Goal: Contribute content: Contribute content

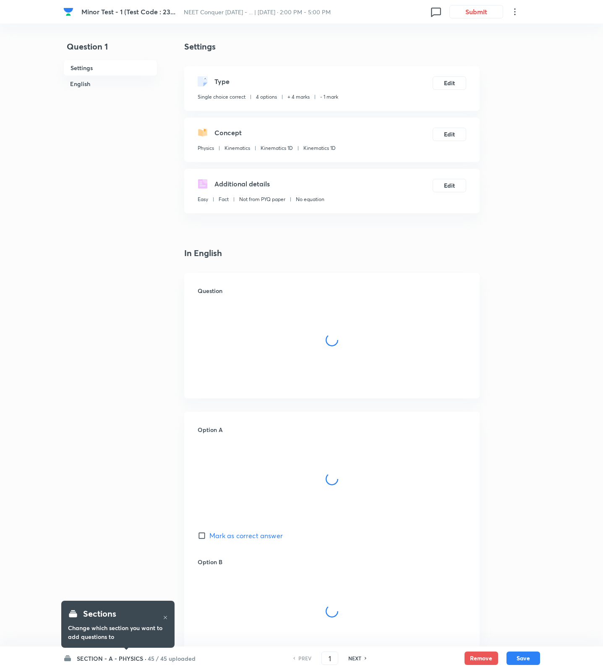
checkbox input "true"
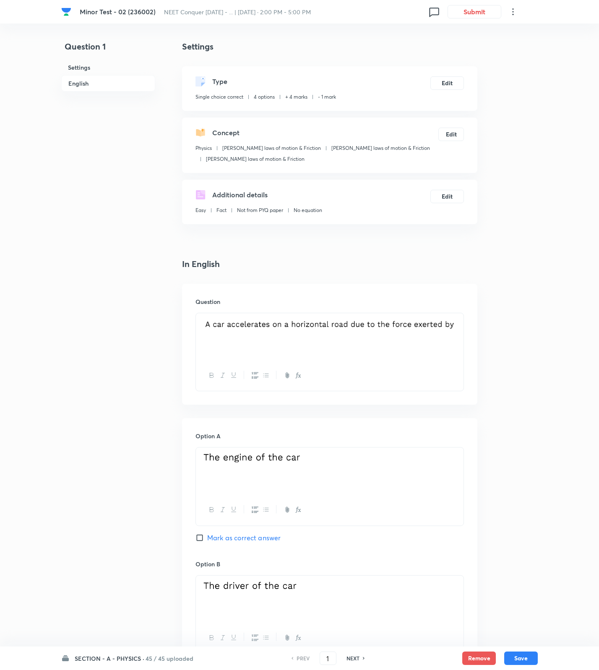
scroll to position [480, 0]
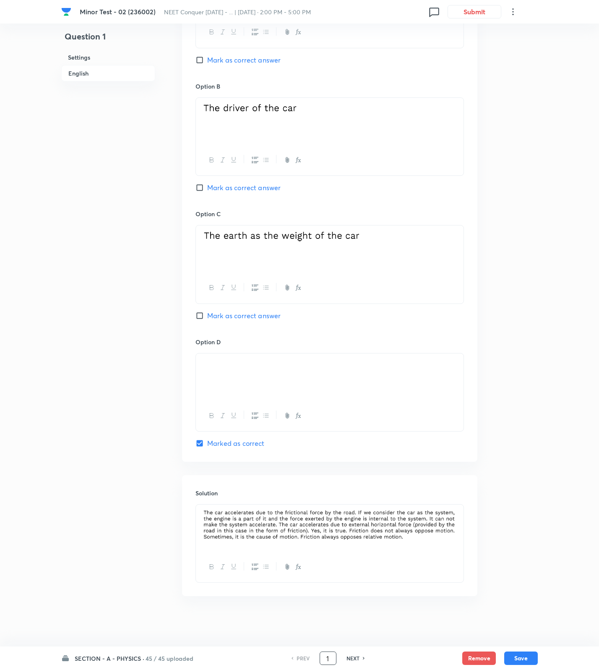
click at [332, 654] on input "1" at bounding box center [328, 658] width 16 height 15
type input "36"
checkbox input "false"
checkbox input "true"
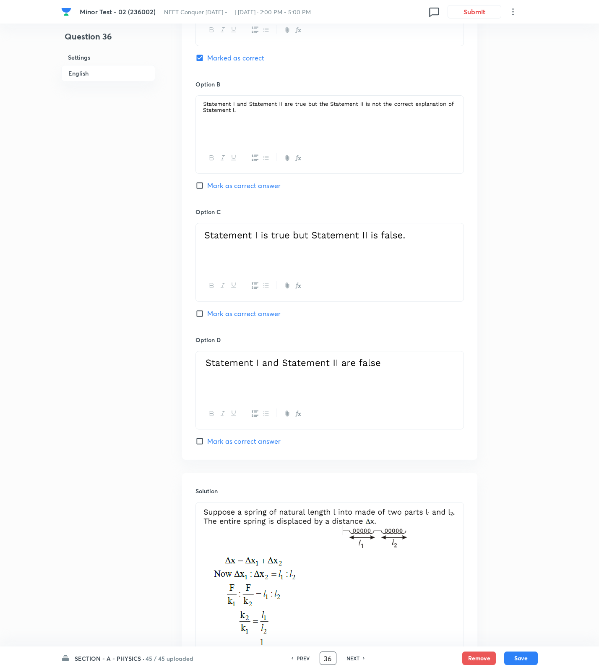
scroll to position [165, 0]
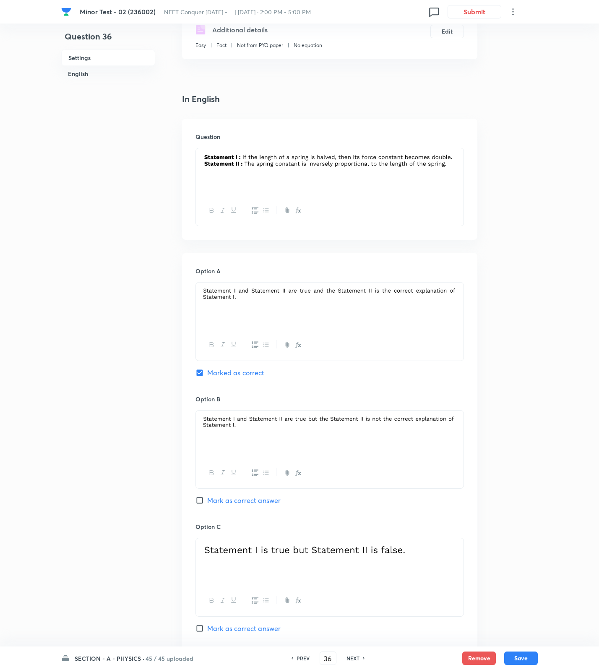
click at [234, 498] on span "Mark as correct answer" at bounding box center [243, 500] width 73 height 10
click at [207, 498] on input "Mark as correct answer" at bounding box center [202, 500] width 12 height 8
checkbox input "true"
checkbox input "false"
click at [528, 656] on button "Save" at bounding box center [521, 656] width 34 height 13
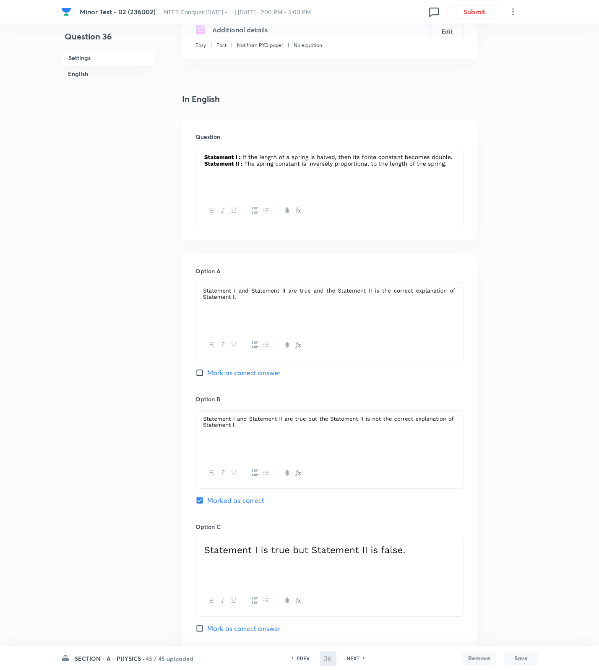
type input "37"
checkbox input "false"
checkbox input "true"
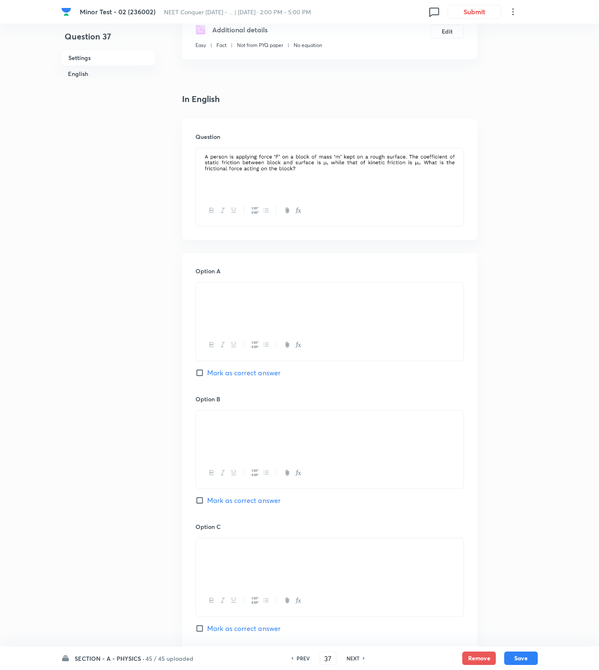
click at [251, 374] on span "Mark as correct answer" at bounding box center [243, 373] width 73 height 10
click at [207, 374] on input "Mark as correct answer" at bounding box center [202, 372] width 12 height 8
checkbox input "true"
checkbox input "false"
click at [525, 656] on button "Save" at bounding box center [521, 656] width 34 height 13
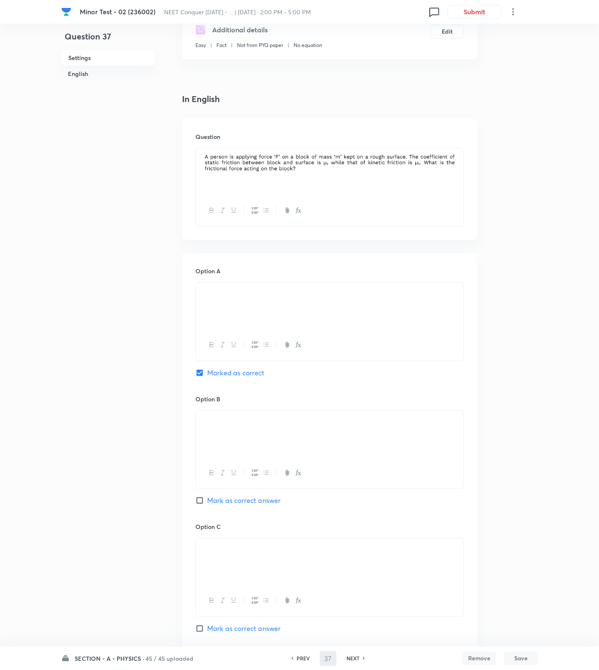
type input "38"
checkbox input "false"
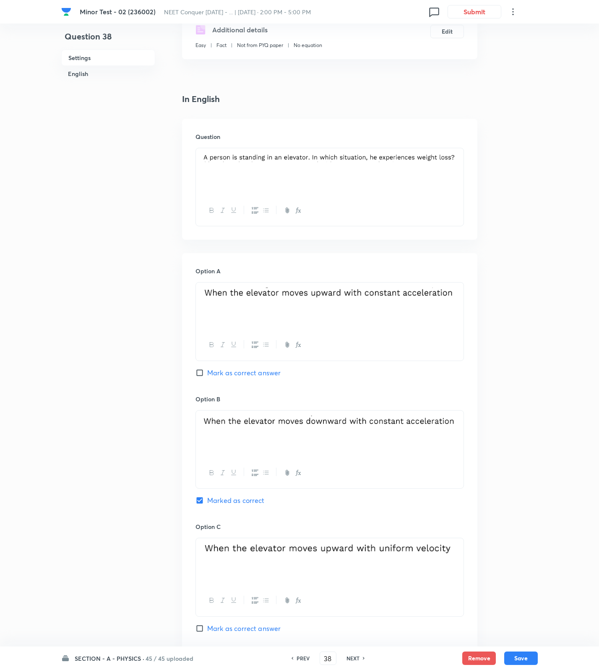
click at [355, 660] on h6 "NEXT" at bounding box center [353, 658] width 13 height 8
checkbox input "false"
type input "39"
checkbox input "true"
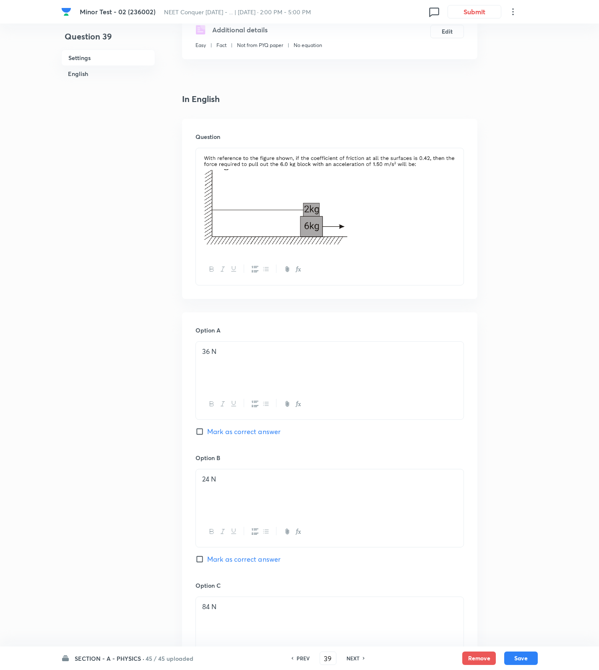
scroll to position [480, 0]
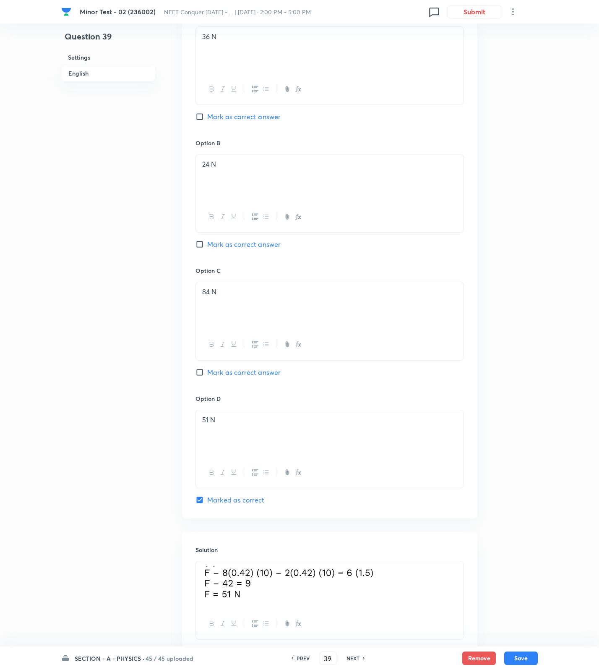
click at [235, 241] on span "Mark as correct answer" at bounding box center [243, 244] width 73 height 10
click at [207, 241] on input "Mark as correct answer" at bounding box center [202, 244] width 12 height 8
checkbox input "true"
checkbox input "false"
click at [530, 656] on button "Save" at bounding box center [521, 656] width 34 height 13
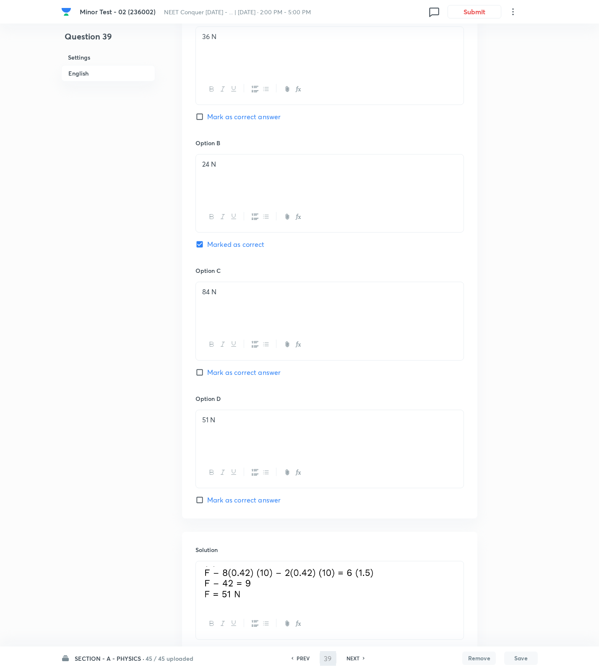
type input "40"
checkbox input "true"
checkbox input "false"
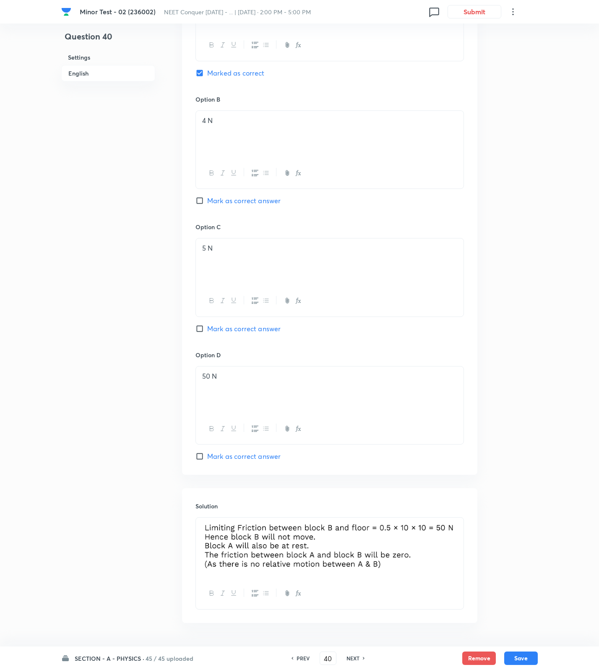
click at [360, 658] on div "NEXT" at bounding box center [354, 658] width 22 height 8
type input "41"
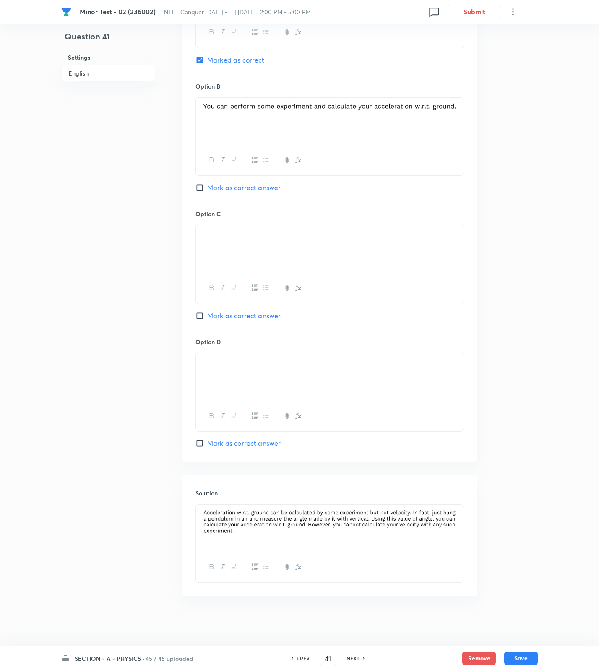
click at [360, 658] on div "NEXT" at bounding box center [354, 658] width 22 height 8
checkbox input "false"
type input "42"
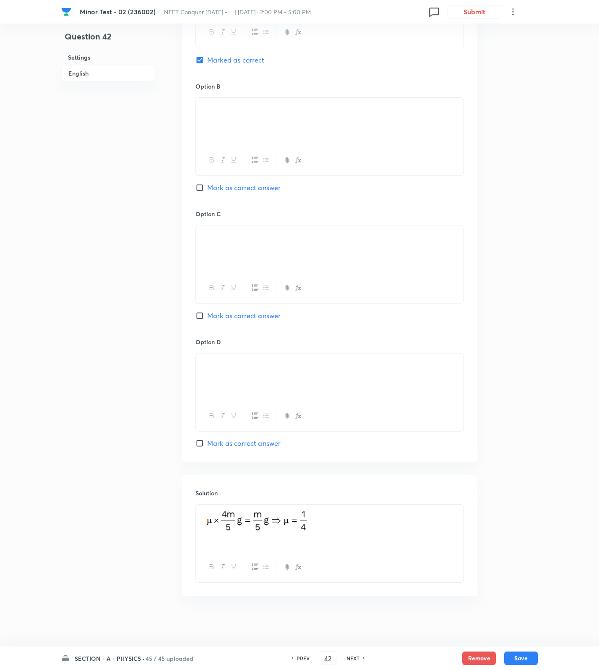
click at [360, 658] on div "NEXT" at bounding box center [354, 658] width 22 height 8
checkbox input "false"
type input "43"
checkbox input "true"
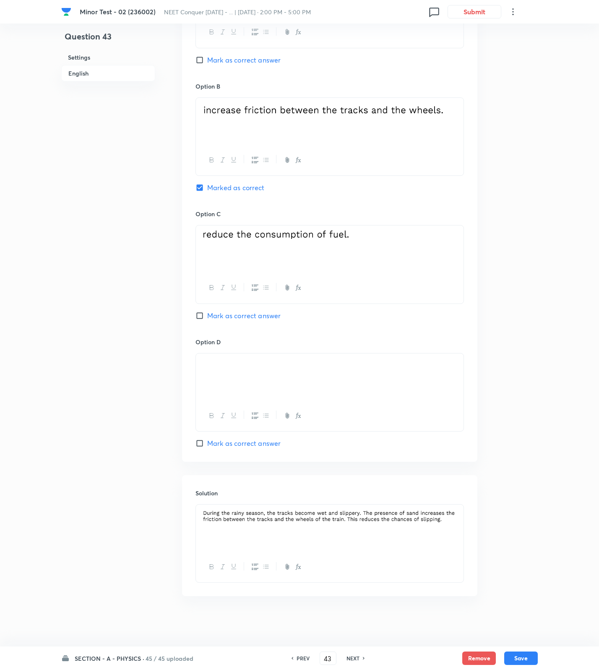
scroll to position [165, 0]
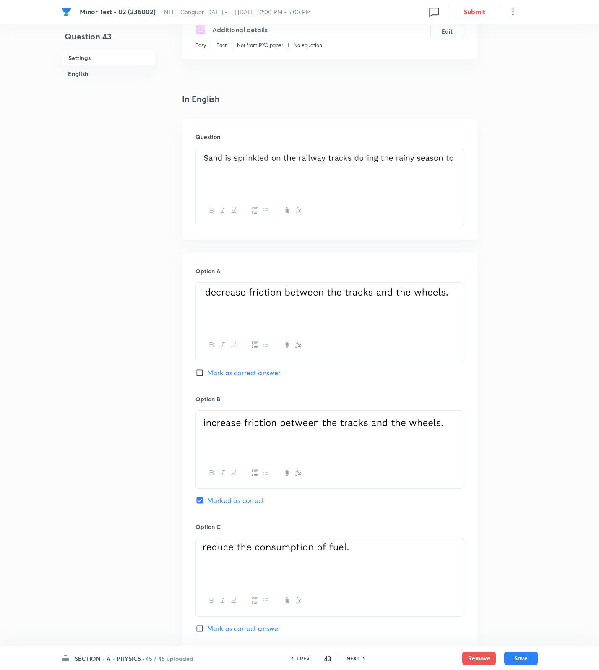
click at [245, 372] on span "Mark as correct answer" at bounding box center [243, 373] width 73 height 10
click at [207, 372] on input "Mark as correct answer" at bounding box center [202, 372] width 12 height 8
checkbox input "true"
checkbox input "false"
click at [527, 656] on button "Save" at bounding box center [521, 656] width 34 height 13
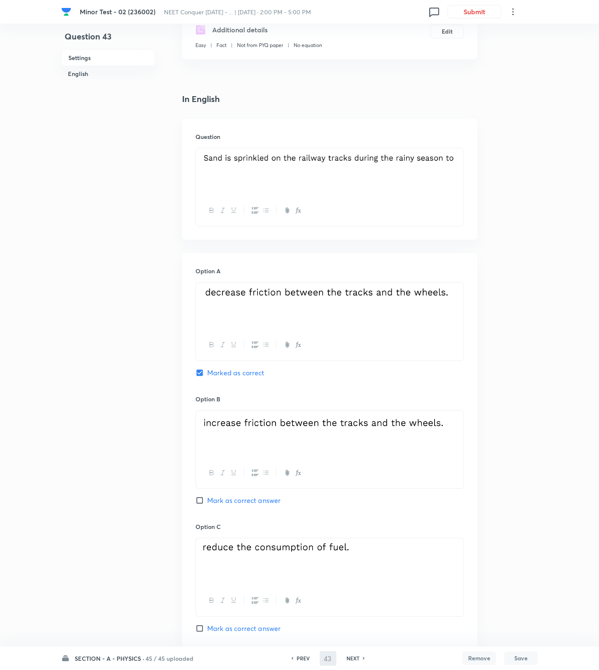
checkbox input "false"
type input "44"
checkbox input "true"
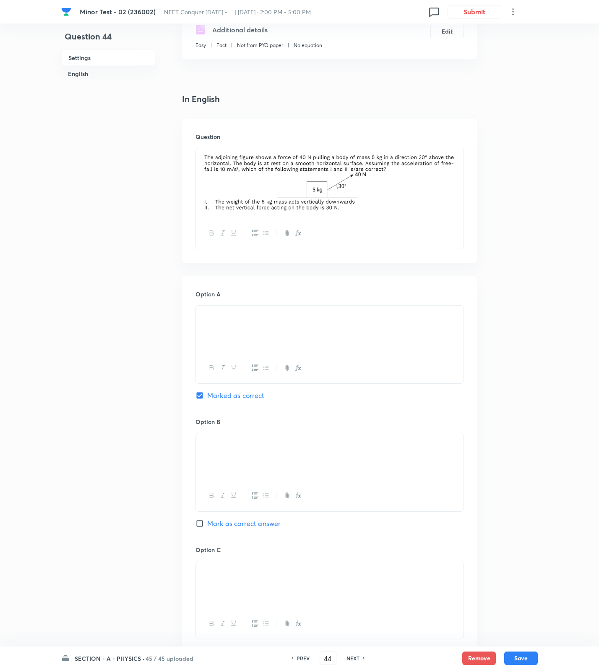
click at [223, 523] on span "Mark as correct answer" at bounding box center [243, 523] width 73 height 10
click at [207, 523] on input "Mark as correct answer" at bounding box center [202, 523] width 12 height 8
checkbox input "true"
checkbox input "false"
click at [527, 661] on button "Save" at bounding box center [521, 656] width 34 height 13
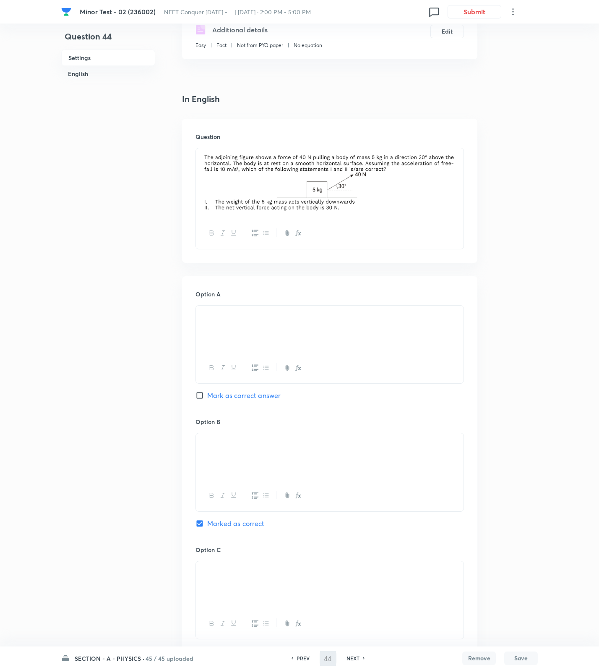
type input "45"
checkbox input "false"
checkbox input "true"
click at [334, 660] on input "45" at bounding box center [328, 658] width 16 height 15
click at [537, 656] on button "Save" at bounding box center [521, 656] width 34 height 13
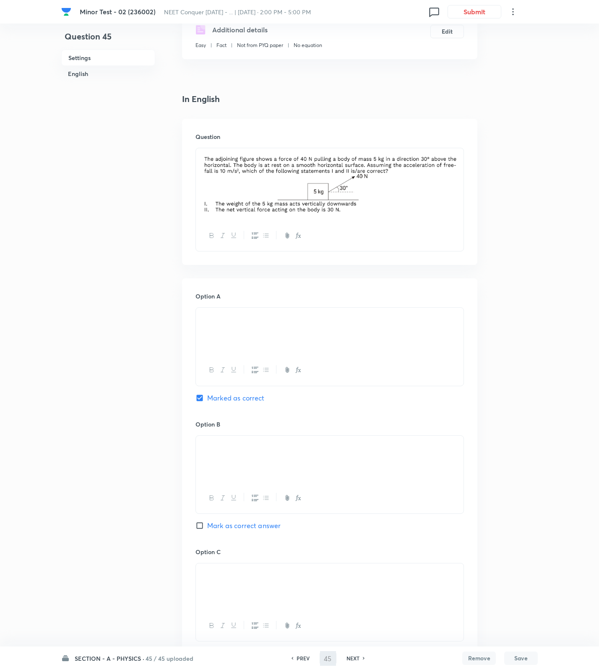
type input "46"
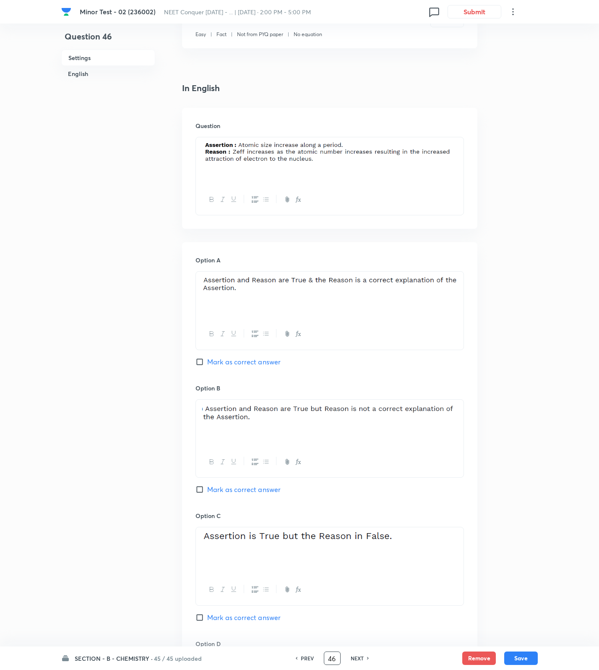
checkbox input "false"
checkbox input "true"
click at [336, 656] on input "46" at bounding box center [332, 658] width 16 height 15
type input "4"
type input "121"
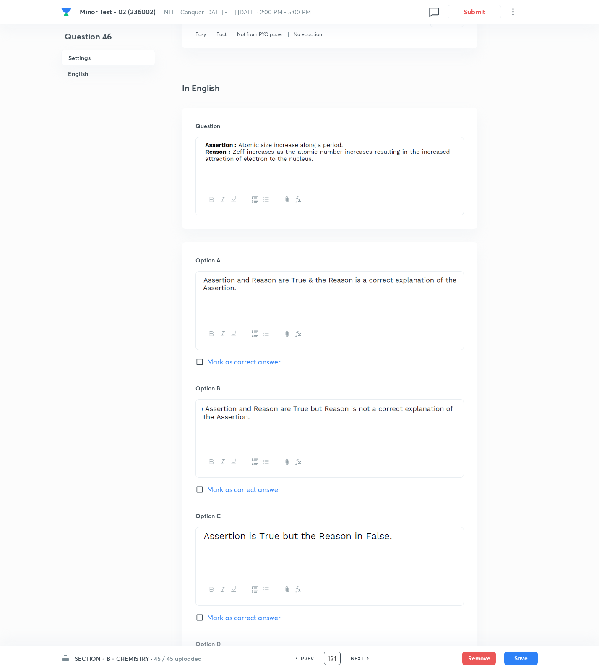
checkbox input "true"
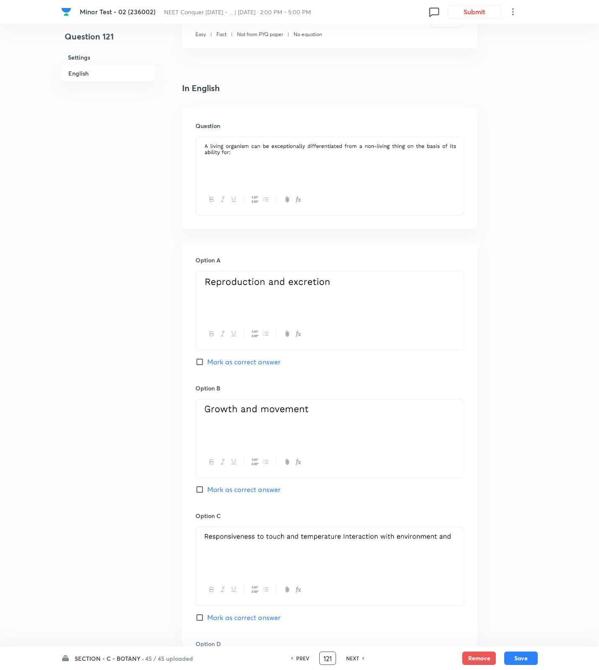
scroll to position [469, 0]
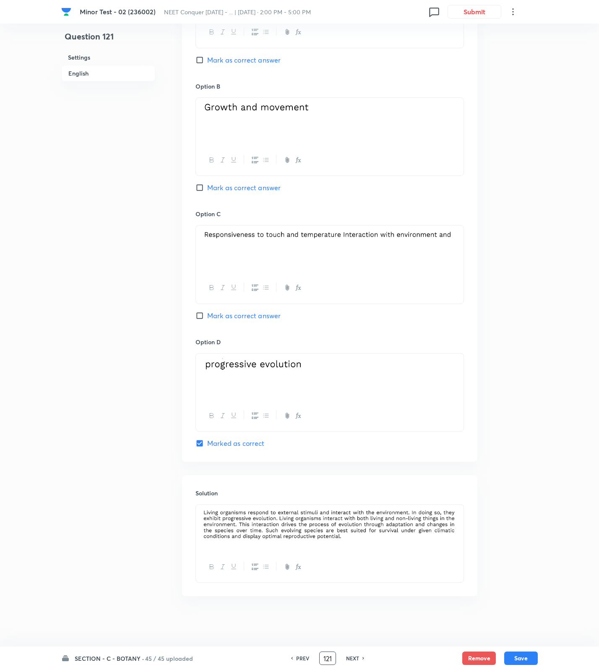
click at [333, 659] on input "121" at bounding box center [328, 658] width 16 height 15
type input "14"
checkbox input "true"
checkbox input "false"
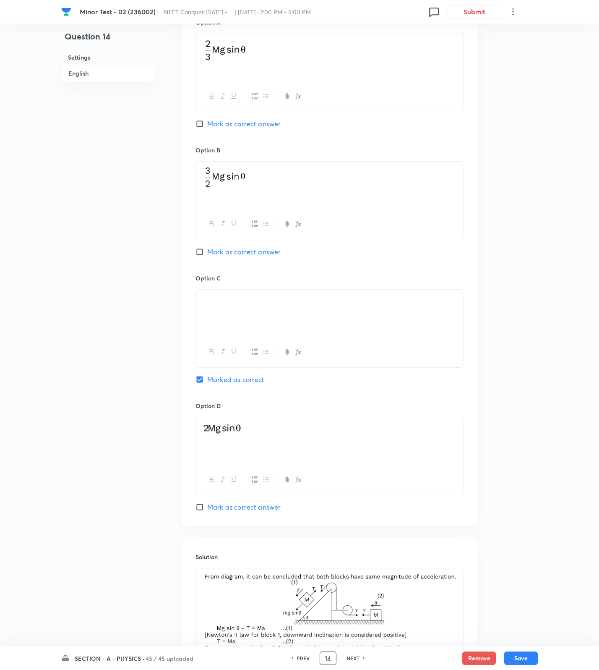
click at [332, 660] on input "14" at bounding box center [328, 658] width 16 height 15
type input "1"
type input "45"
checkbox input "false"
checkbox input "true"
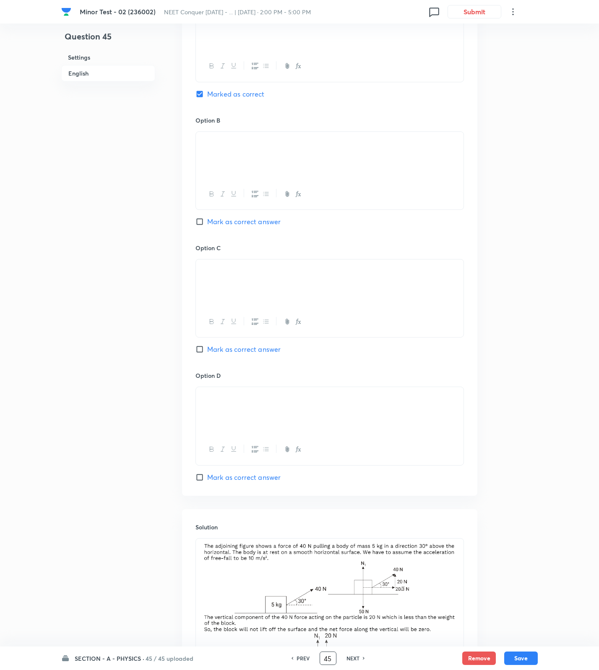
scroll to position [154, 0]
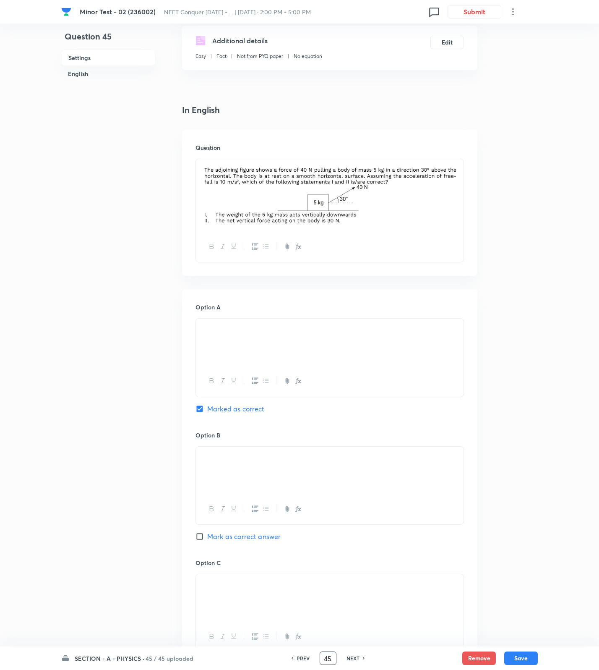
click at [335, 657] on div "45 ​" at bounding box center [328, 657] width 17 height 13
type input "4"
type input "77"
checkbox input "false"
checkbox input "true"
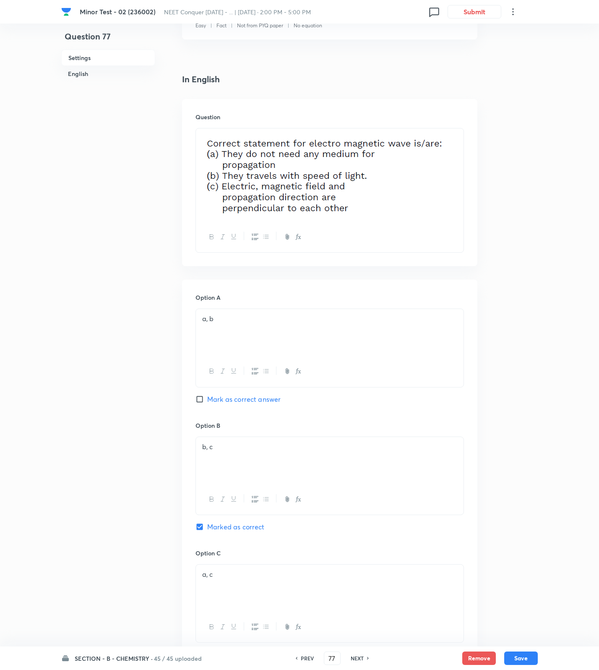
scroll to position [469, 0]
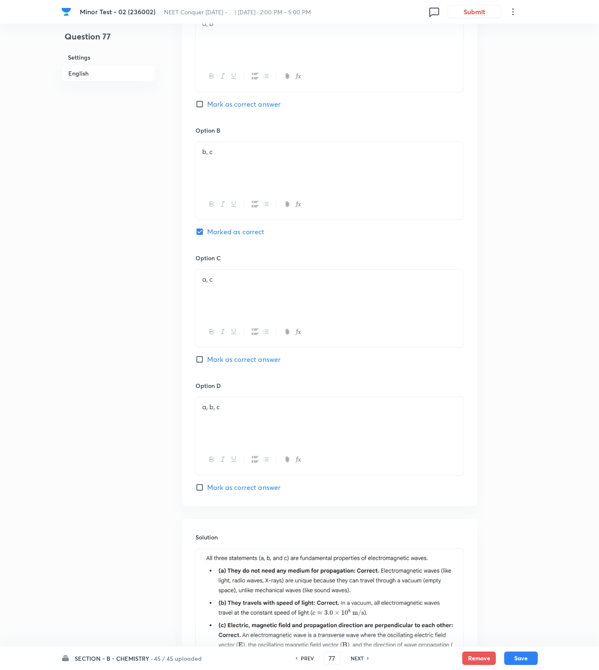
click at [223, 488] on span "Mark as correct answer" at bounding box center [243, 487] width 73 height 10
click at [207, 488] on input "Mark as correct answer" at bounding box center [202, 487] width 12 height 8
checkbox input "true"
checkbox input "false"
click at [527, 652] on button "Save" at bounding box center [521, 656] width 34 height 13
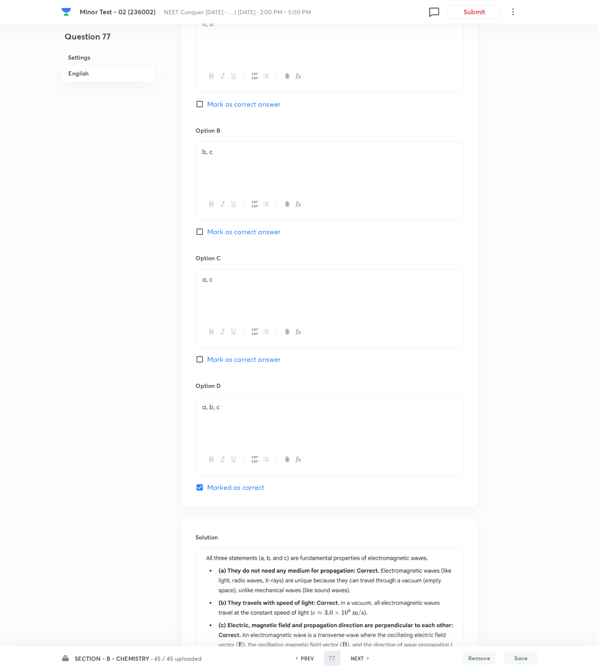
type input "78"
checkbox input "true"
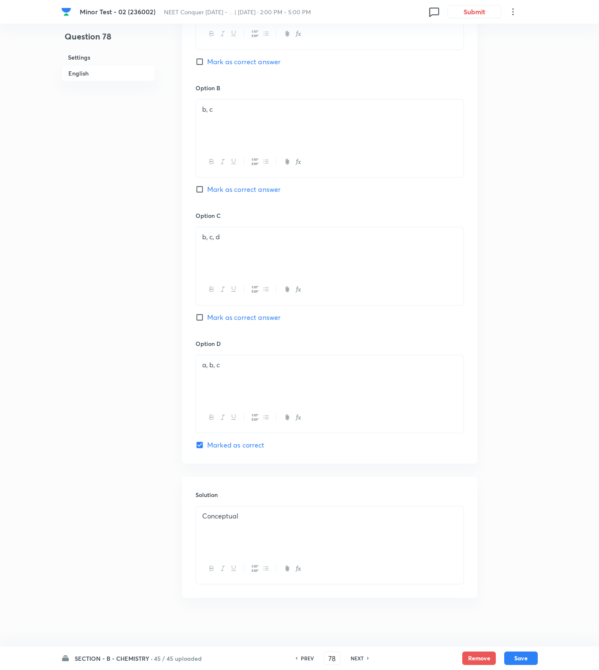
click at [545, 362] on div "Minor Test - 02 (236002) NEET Conquer September 2025 - ... | Oct 5, 2025 · 2:00…" at bounding box center [299, 101] width 599 height 1059
click at [335, 658] on input "78" at bounding box center [332, 658] width 16 height 15
type input "7"
type input "180"
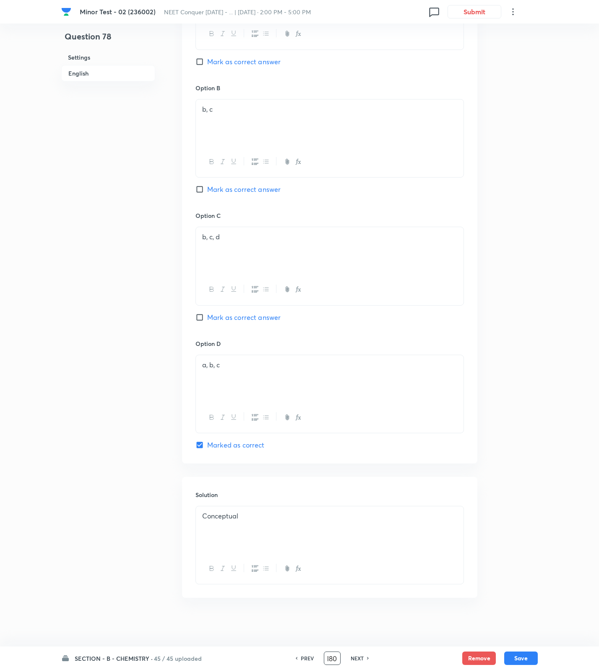
checkbox input "true"
checkbox input "false"
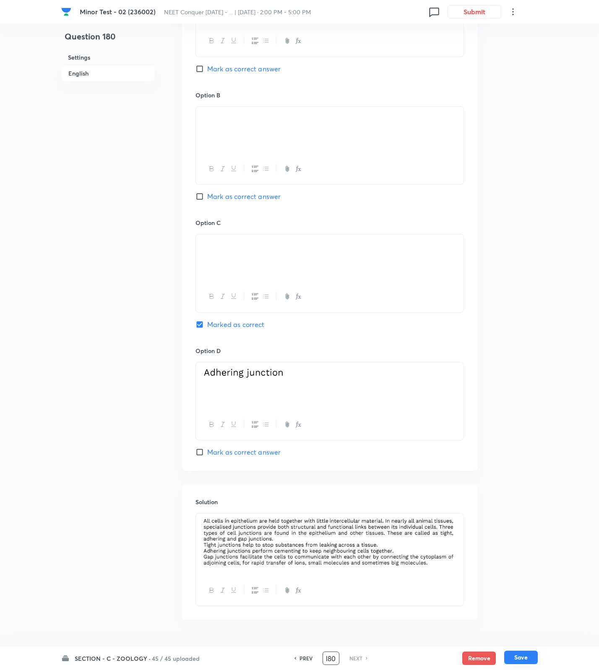
click at [522, 663] on button "Save" at bounding box center [521, 656] width 34 height 13
click at [522, 660] on button "Save" at bounding box center [521, 656] width 34 height 13
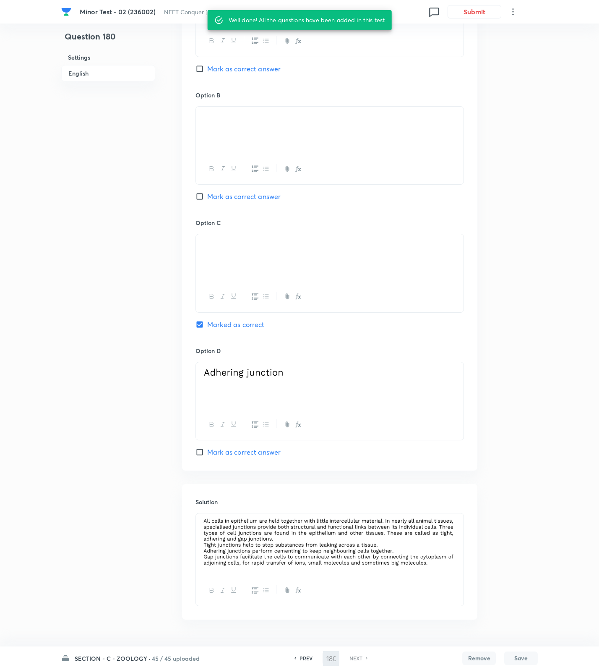
checkbox input "true"
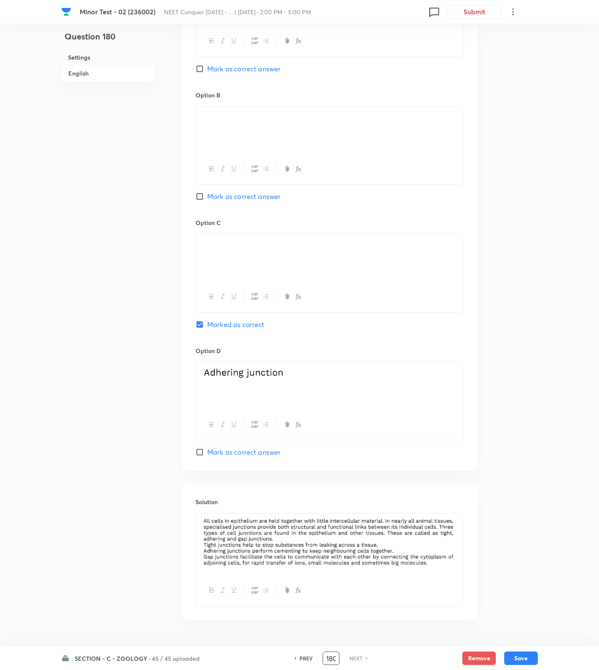
click at [334, 661] on input "180" at bounding box center [331, 658] width 16 height 15
click at [325, 656] on input "180" at bounding box center [331, 658] width 16 height 15
type input "0"
type input "75"
checkbox input "true"
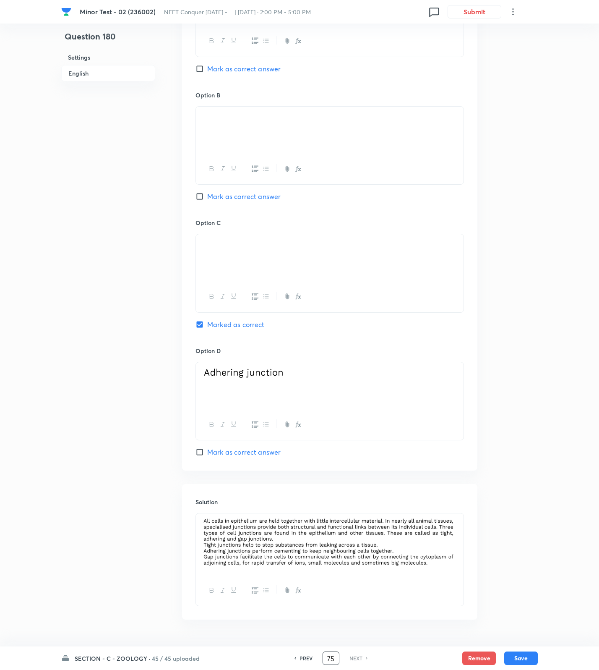
checkbox input "false"
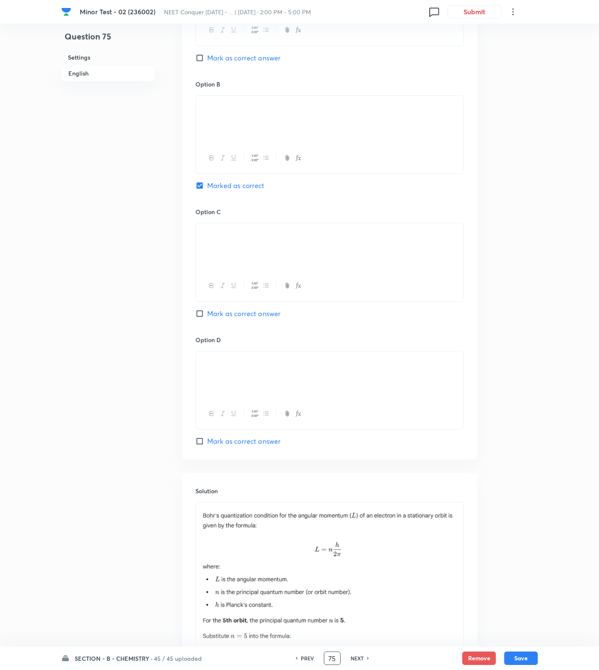
click at [336, 658] on input "75" at bounding box center [332, 658] width 16 height 15
type input "7"
type input "25"
checkbox input "false"
checkbox input "true"
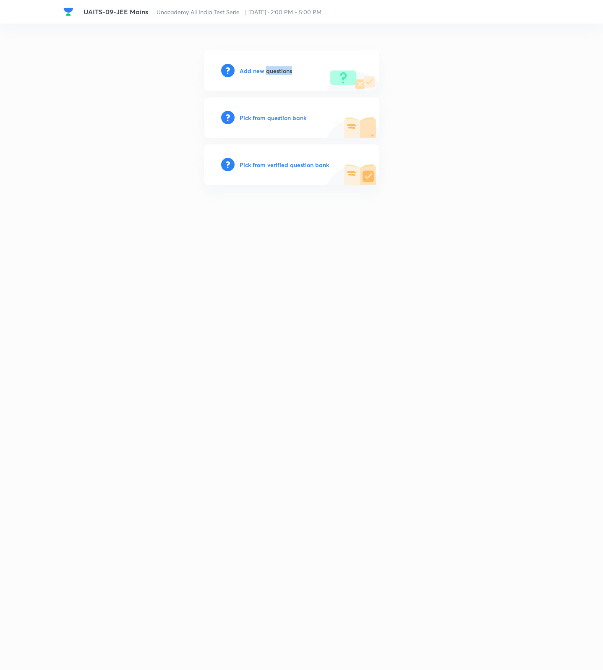
click at [267, 73] on h6 "Add new questions" at bounding box center [266, 70] width 52 height 9
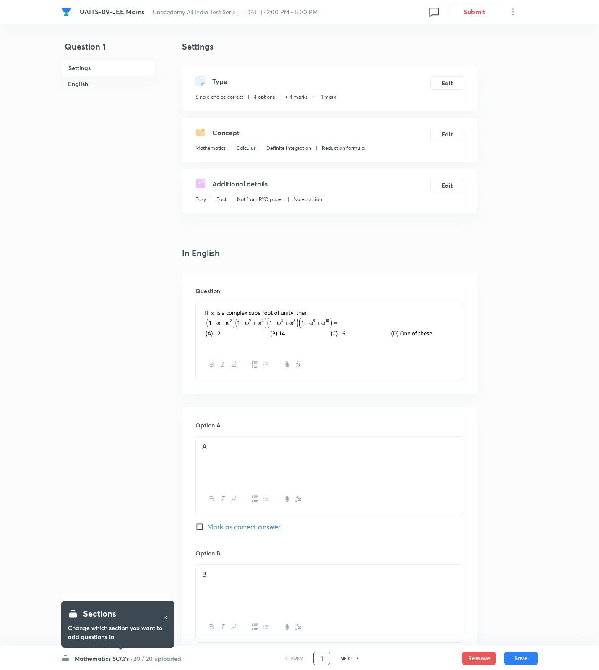
click at [329, 655] on div "1 ​" at bounding box center [321, 657] width 17 height 13
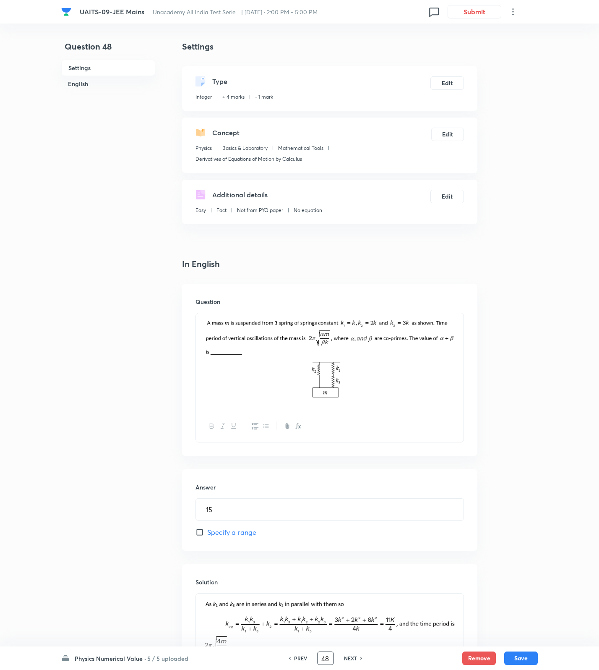
click at [461, 355] on div at bounding box center [330, 362] width 268 height 98
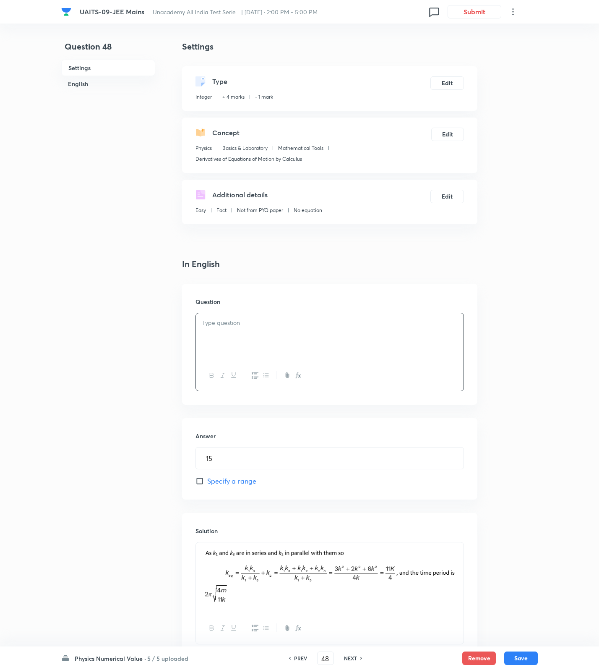
click at [415, 336] on div at bounding box center [330, 336] width 268 height 47
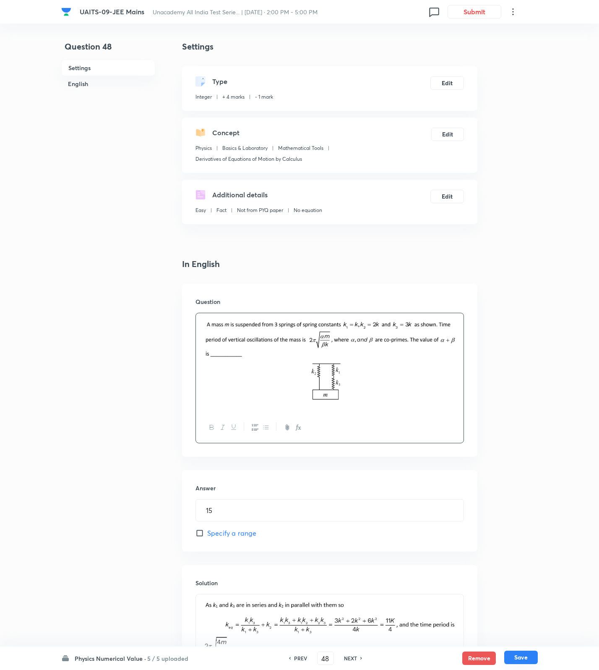
drag, startPoint x: 523, startPoint y: 656, endPoint x: 518, endPoint y: 656, distance: 5.1
click at [523, 656] on button "Save" at bounding box center [521, 656] width 34 height 13
type input "49"
type input "144"
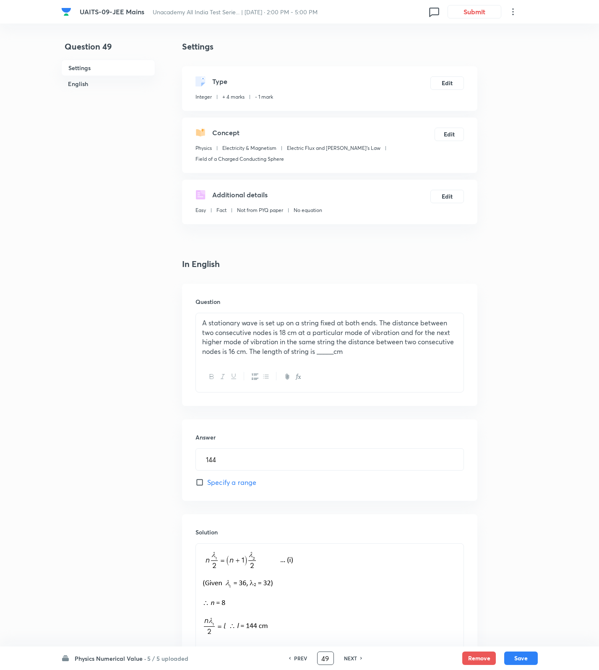
click at [326, 659] on input "49" at bounding box center [326, 658] width 16 height 15
type input "4"
type input "75"
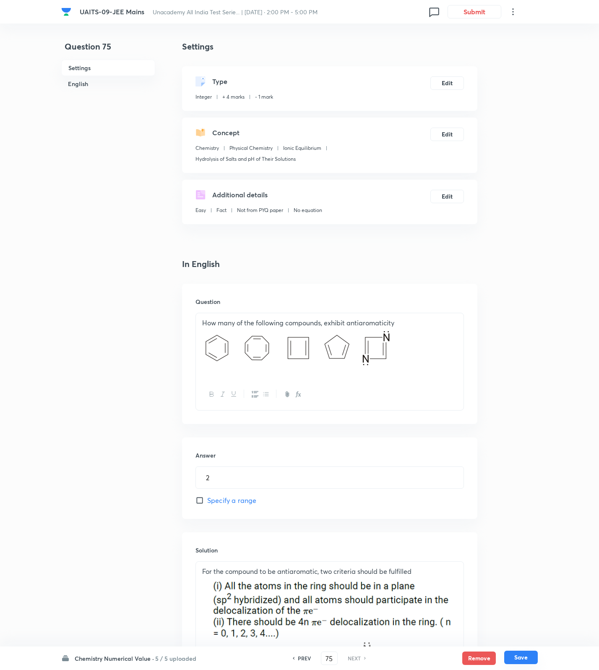
click at [536, 656] on button "Save" at bounding box center [521, 656] width 34 height 13
type input "2"
